Goal: Entertainment & Leisure: Consume media (video, audio)

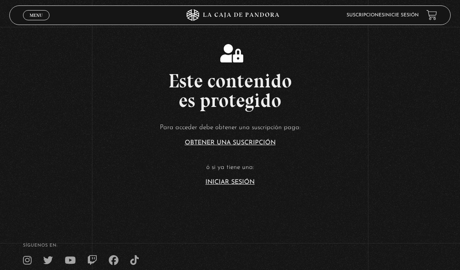
click at [234, 185] on link "Iniciar Sesión" at bounding box center [230, 182] width 49 height 6
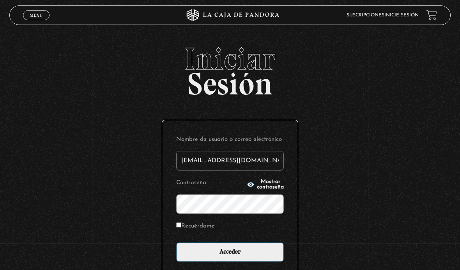
type input "tamarachaves1994@gmail.com"
click at [230, 256] on input "Acceder" at bounding box center [230, 252] width 108 height 20
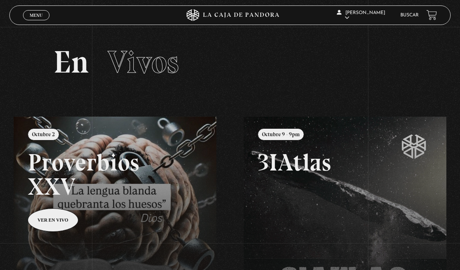
click at [36, 18] on span "Menu" at bounding box center [36, 15] width 13 height 5
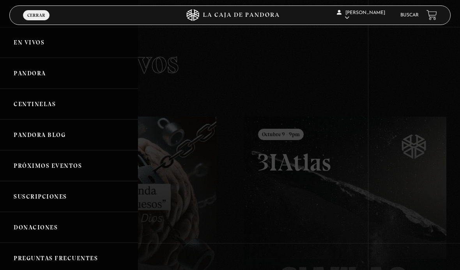
click at [25, 69] on link "Pandora" at bounding box center [69, 73] width 138 height 31
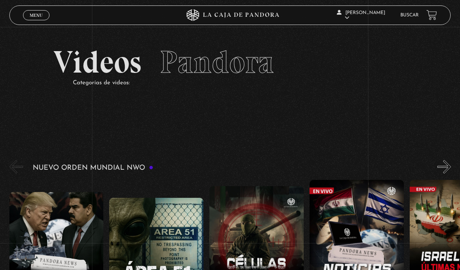
click at [30, 11] on link "Menu Cerrar" at bounding box center [36, 15] width 27 height 10
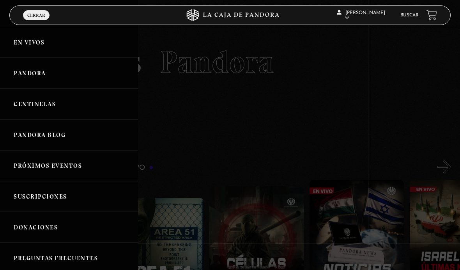
click at [35, 105] on link "Centinelas" at bounding box center [69, 104] width 138 height 31
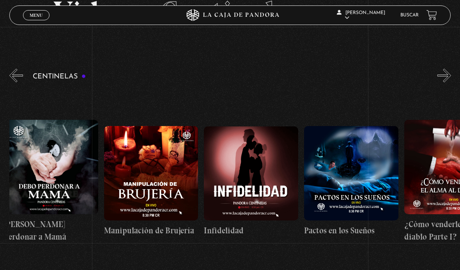
scroll to position [0, 3595]
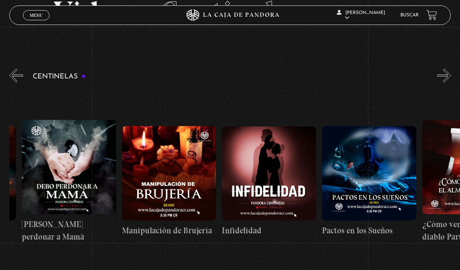
click at [181, 179] on figure at bounding box center [169, 173] width 94 height 94
